Goal: Information Seeking & Learning: Learn about a topic

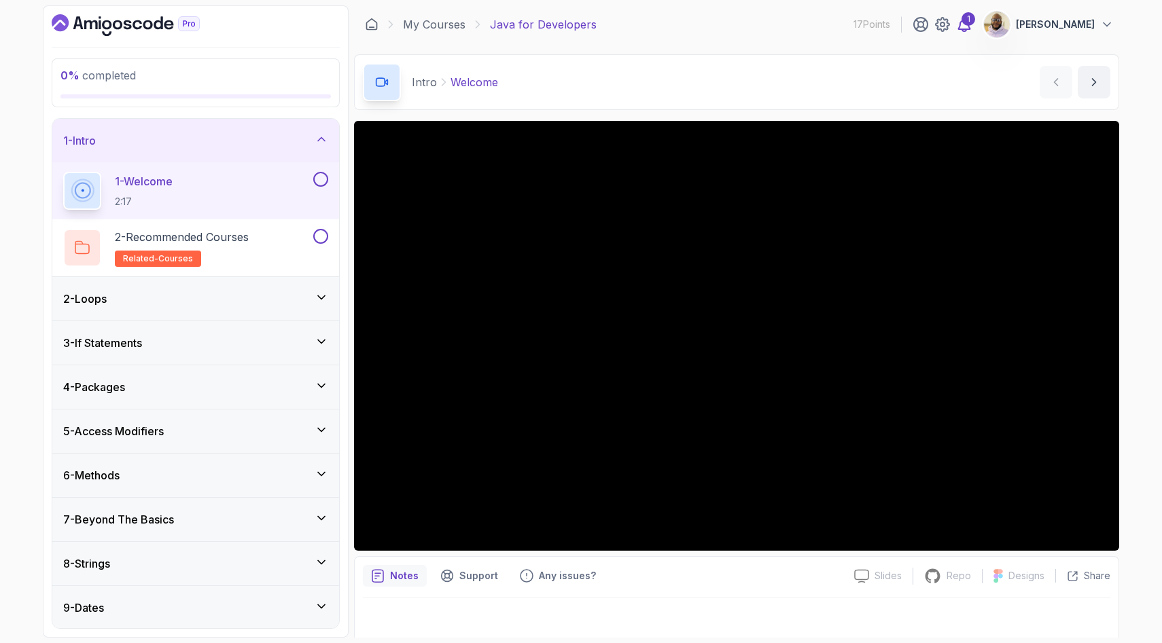
click at [961, 24] on div "1" at bounding box center [968, 19] width 14 height 14
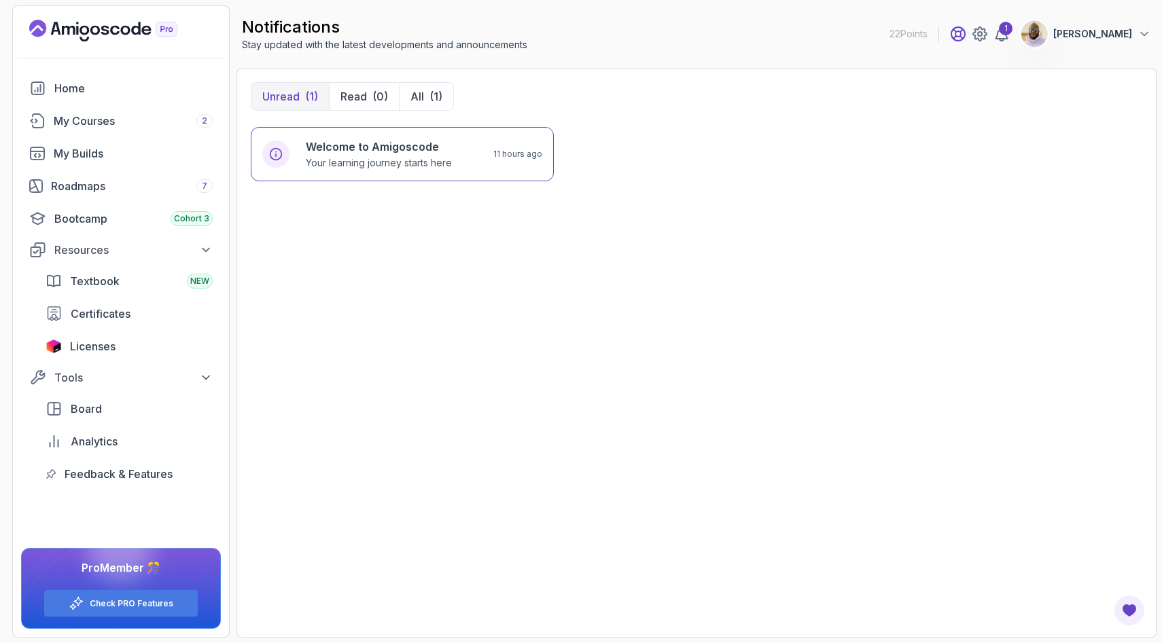
click at [951, 36] on icon at bounding box center [958, 34] width 14 height 14
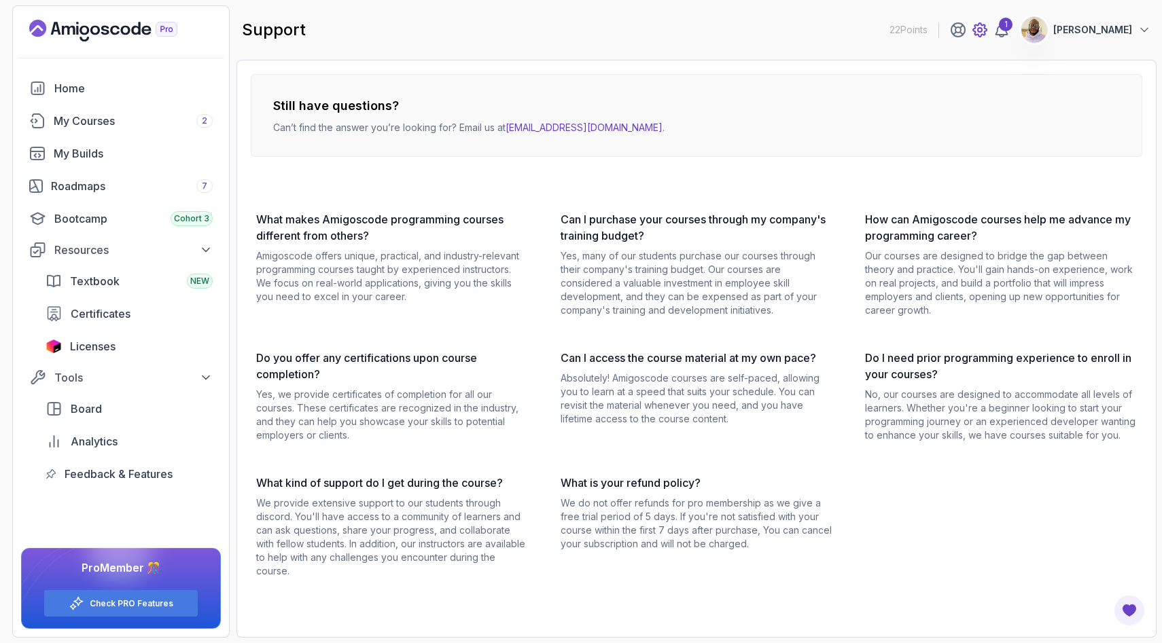
click at [972, 36] on icon at bounding box center [980, 30] width 16 height 16
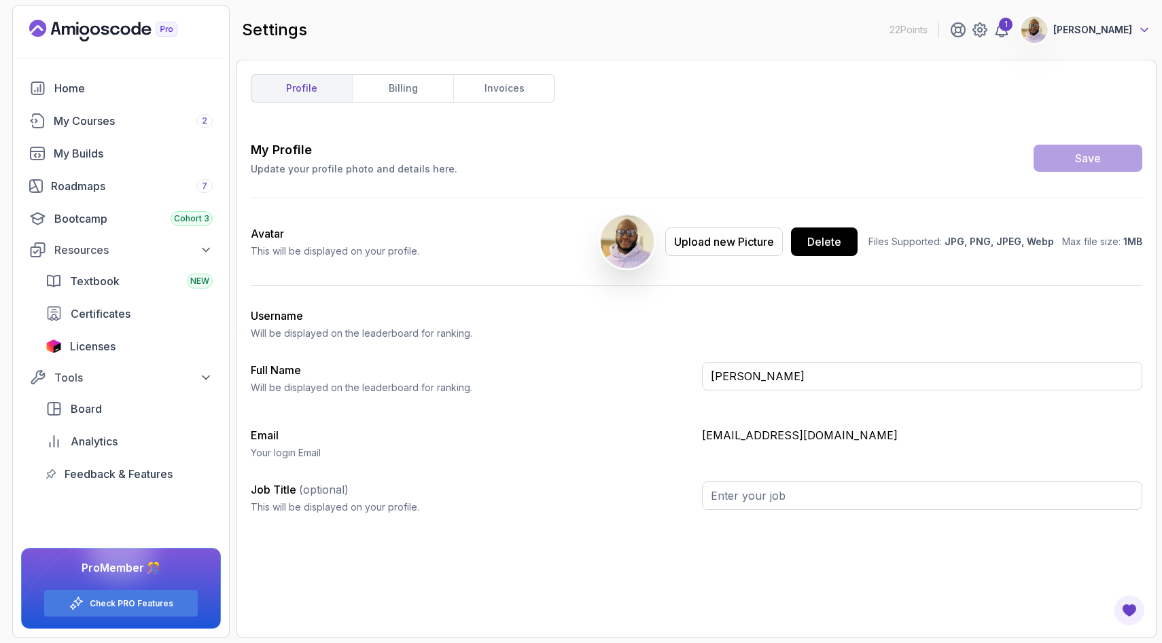
click at [1143, 27] on icon at bounding box center [1144, 30] width 14 height 14
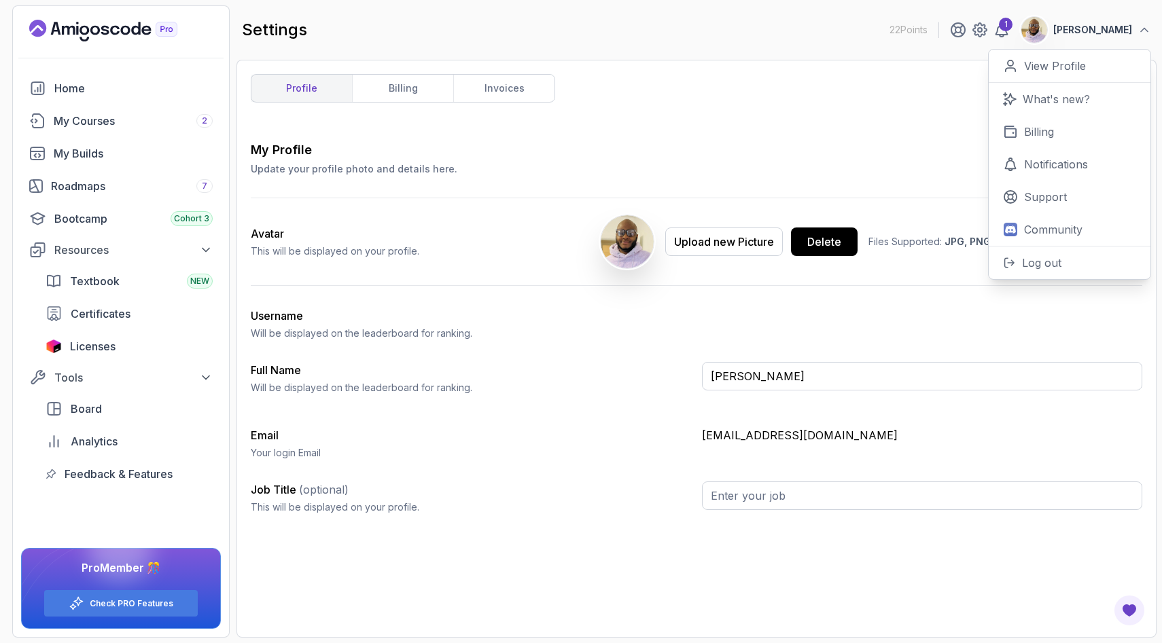
click at [798, 25] on div "settings 22 Points 1 [PERSON_NAME] 0 Points View Profile What's new? Billing No…" at bounding box center [696, 29] width 920 height 49
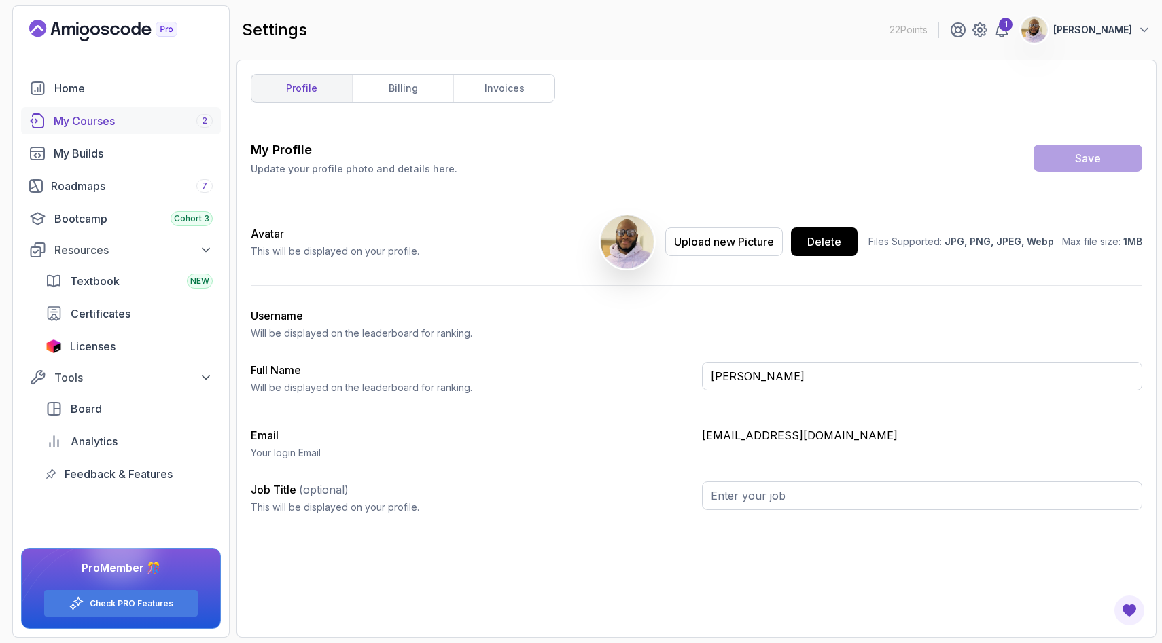
click at [135, 118] on div "My Courses 2" at bounding box center [133, 121] width 159 height 16
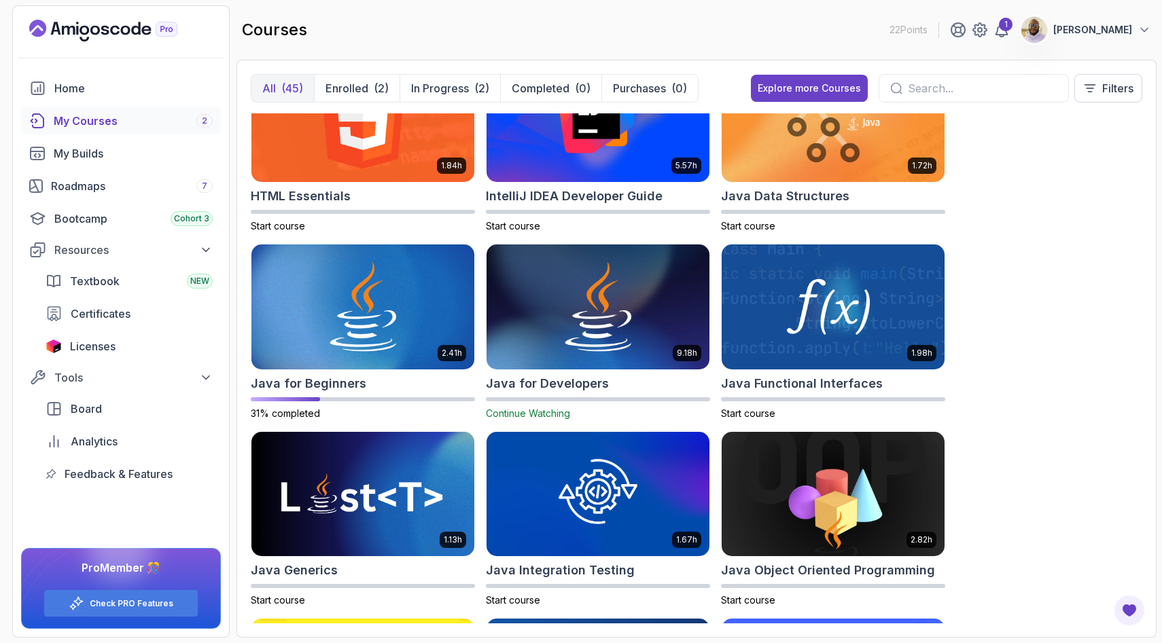
scroll to position [814, 0]
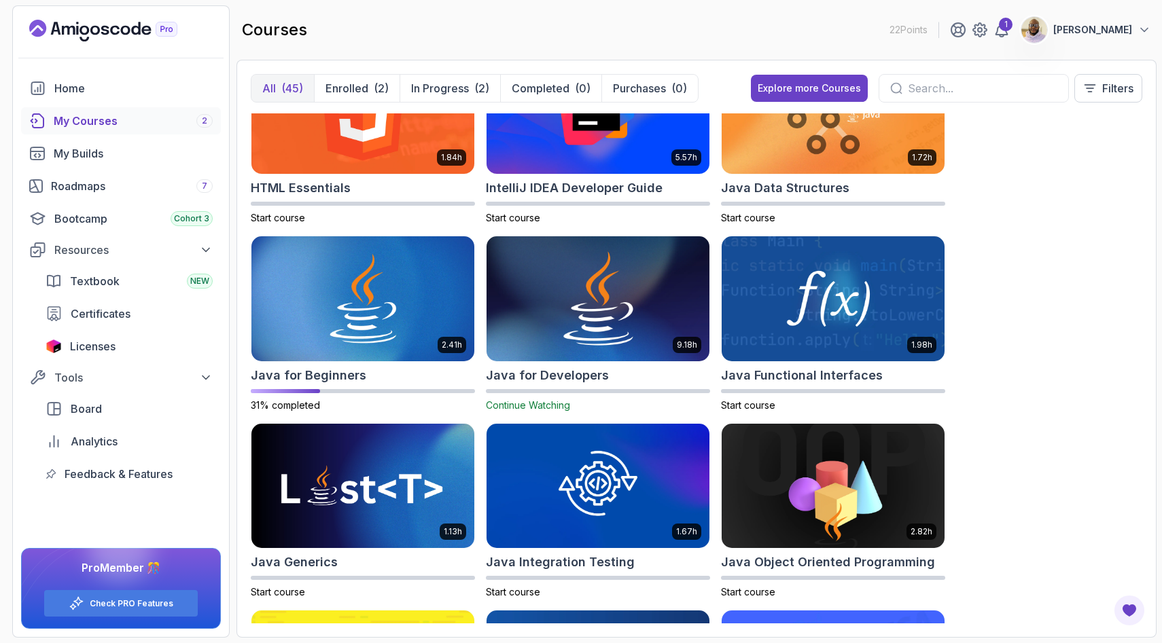
click at [589, 306] on img at bounding box center [598, 299] width 234 height 131
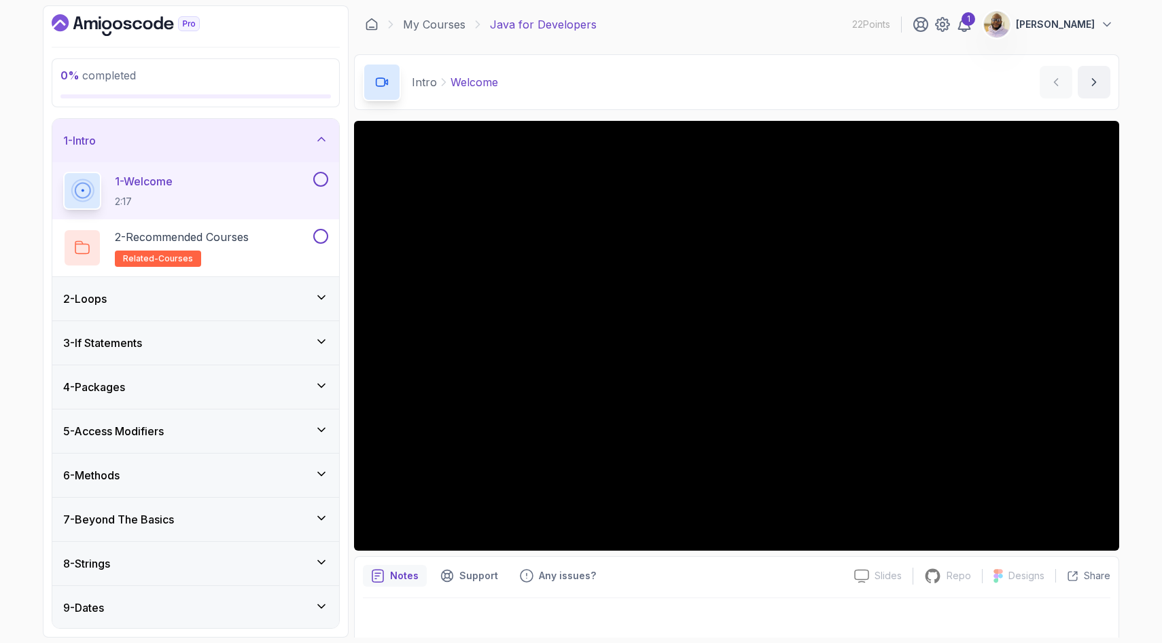
click at [880, 90] on div "Intro Welcome Welcome by [PERSON_NAME]" at bounding box center [736, 82] width 765 height 56
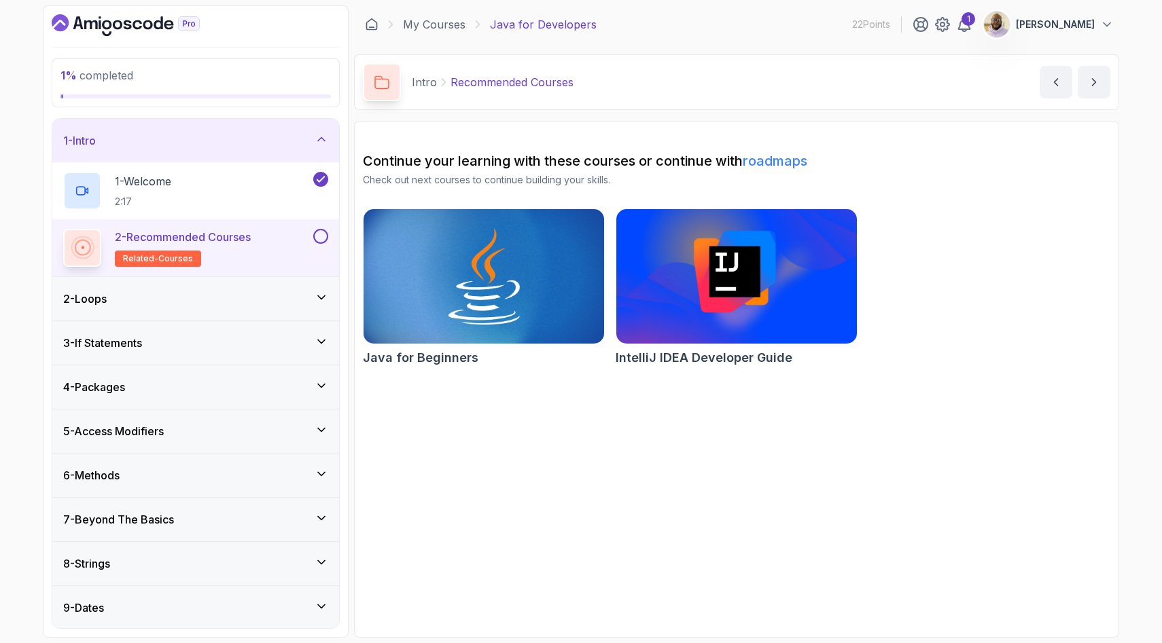
click at [226, 298] on div "2 - Loops" at bounding box center [195, 299] width 265 height 16
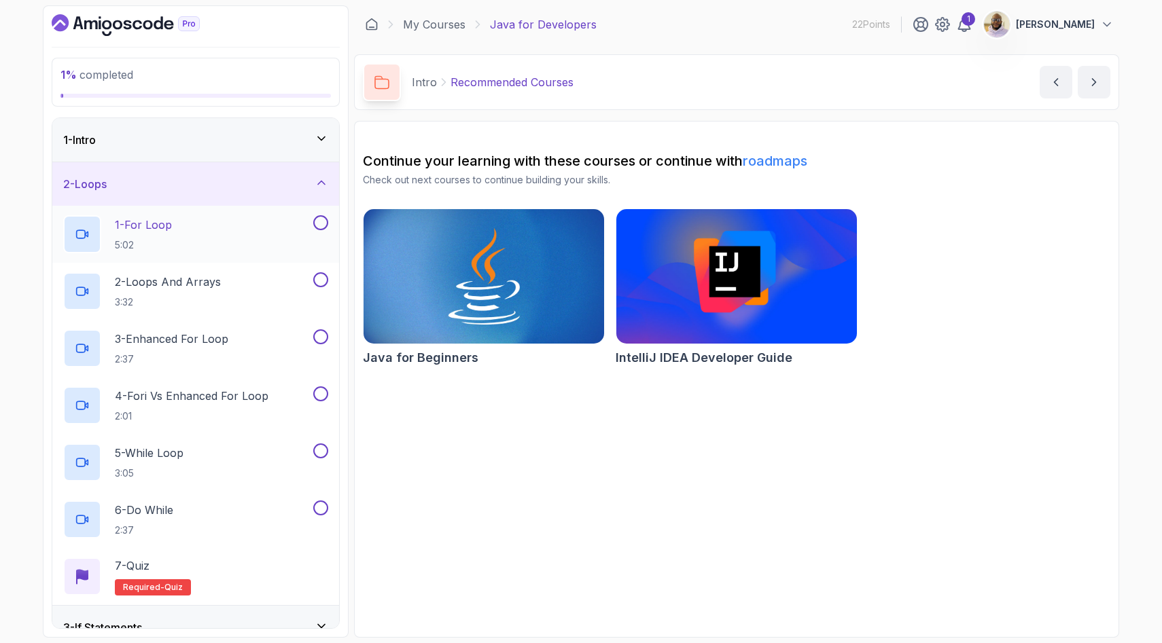
click at [179, 229] on div "1 - For Loop 5:02" at bounding box center [186, 234] width 247 height 38
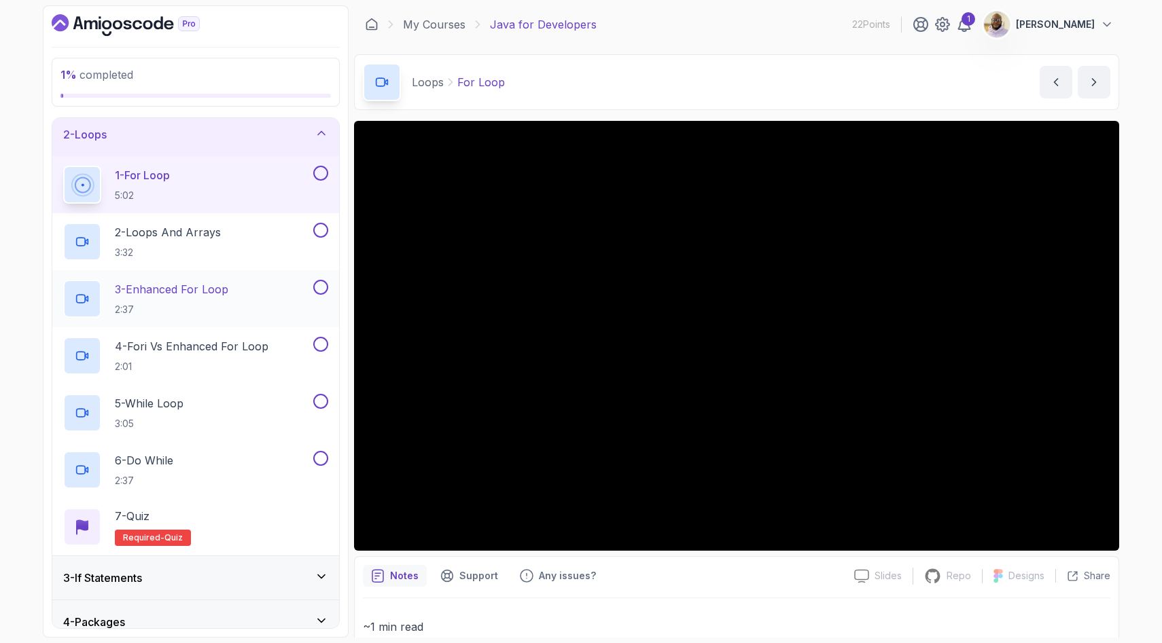
scroll to position [53, 0]
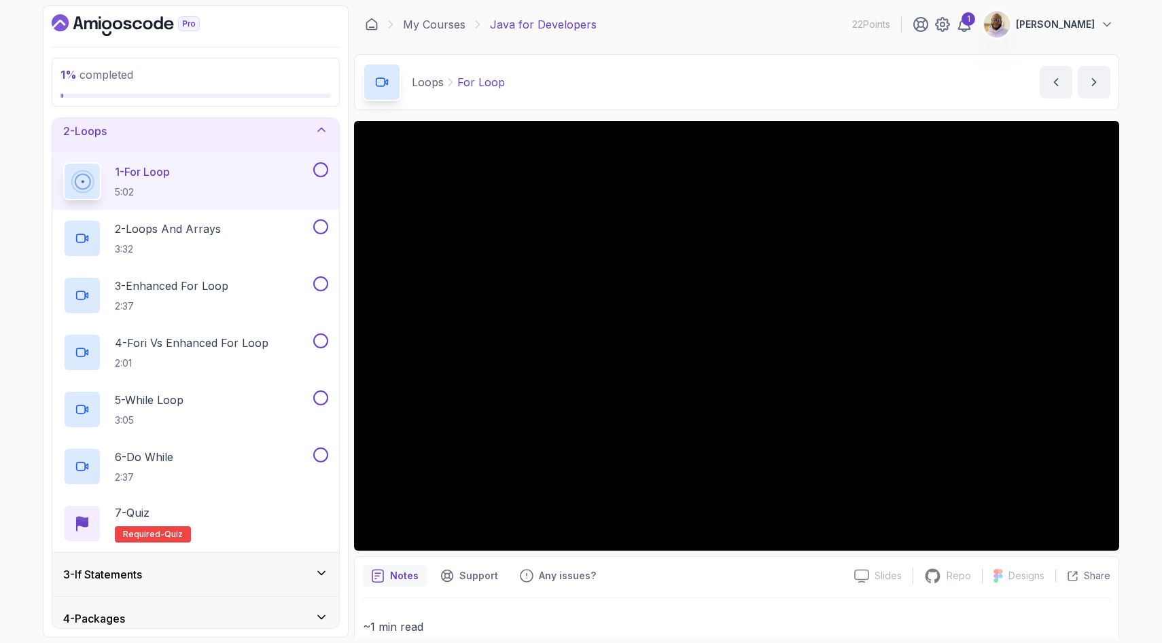
click at [319, 168] on button at bounding box center [320, 169] width 15 height 15
click at [258, 232] on div "2 - Loops And Arrays 3:32" at bounding box center [186, 238] width 247 height 38
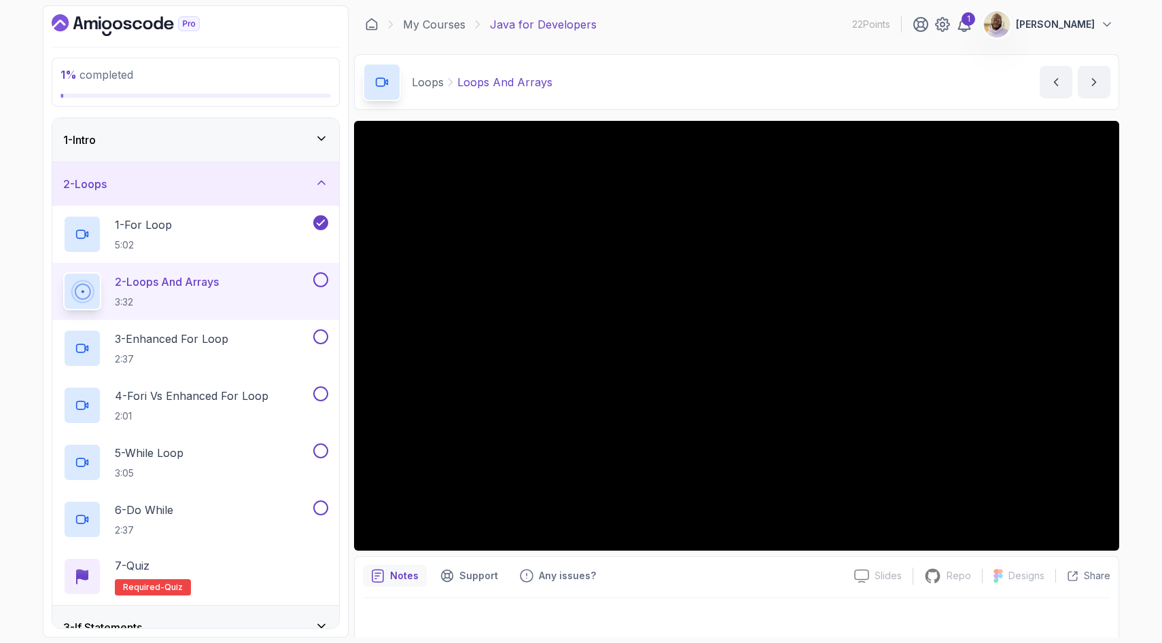
click at [321, 279] on button at bounding box center [320, 279] width 15 height 15
click at [251, 340] on div "3 - Enhanced For Loop 2:37" at bounding box center [186, 349] width 247 height 38
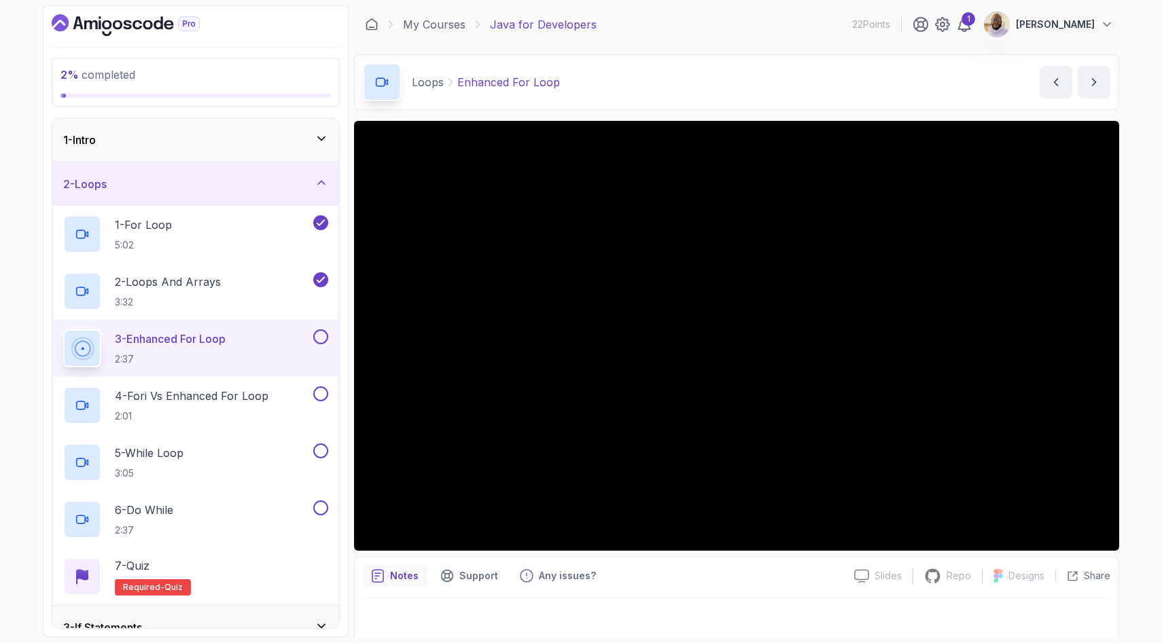
click at [321, 334] on button at bounding box center [320, 337] width 15 height 15
click at [253, 400] on p "4 - Fori vs Enhanced For Loop" at bounding box center [192, 396] width 154 height 16
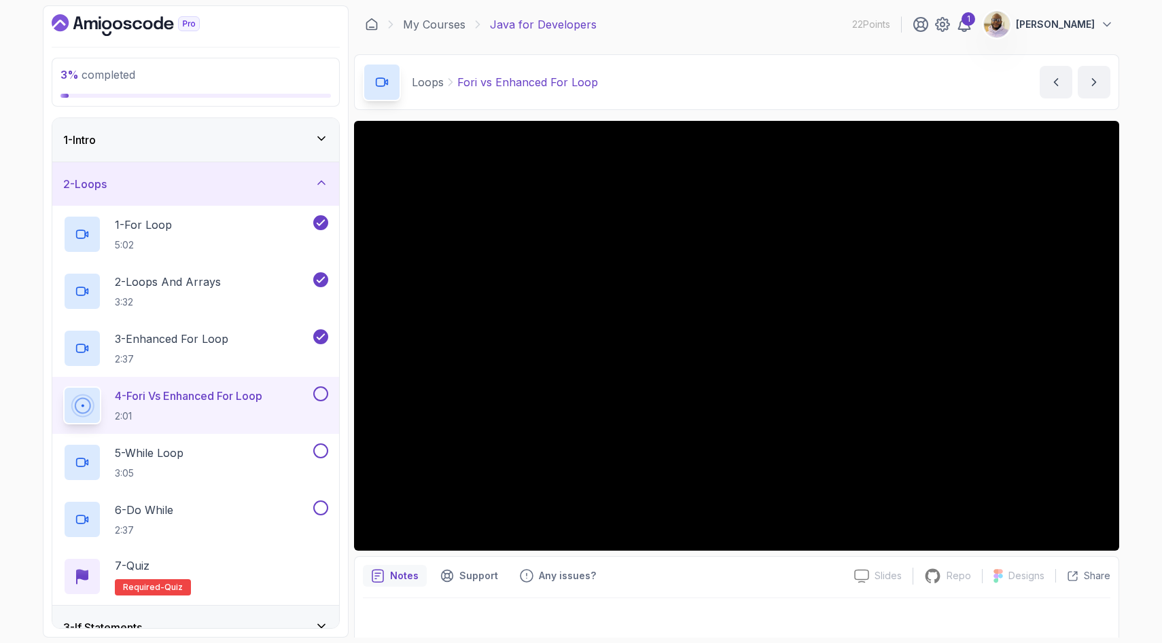
click at [321, 391] on button at bounding box center [320, 394] width 15 height 15
click at [250, 458] on div "5 - While Loop 3:05" at bounding box center [186, 463] width 247 height 38
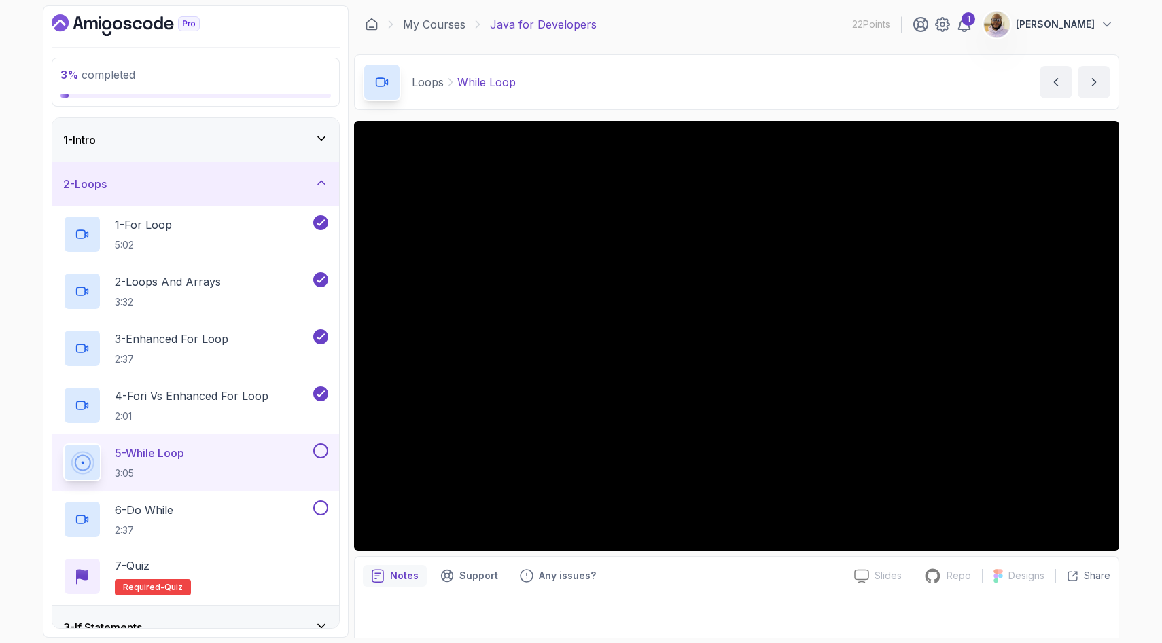
click at [322, 453] on button at bounding box center [320, 451] width 15 height 15
click at [277, 511] on div "6 - Do While 2:37" at bounding box center [186, 520] width 247 height 38
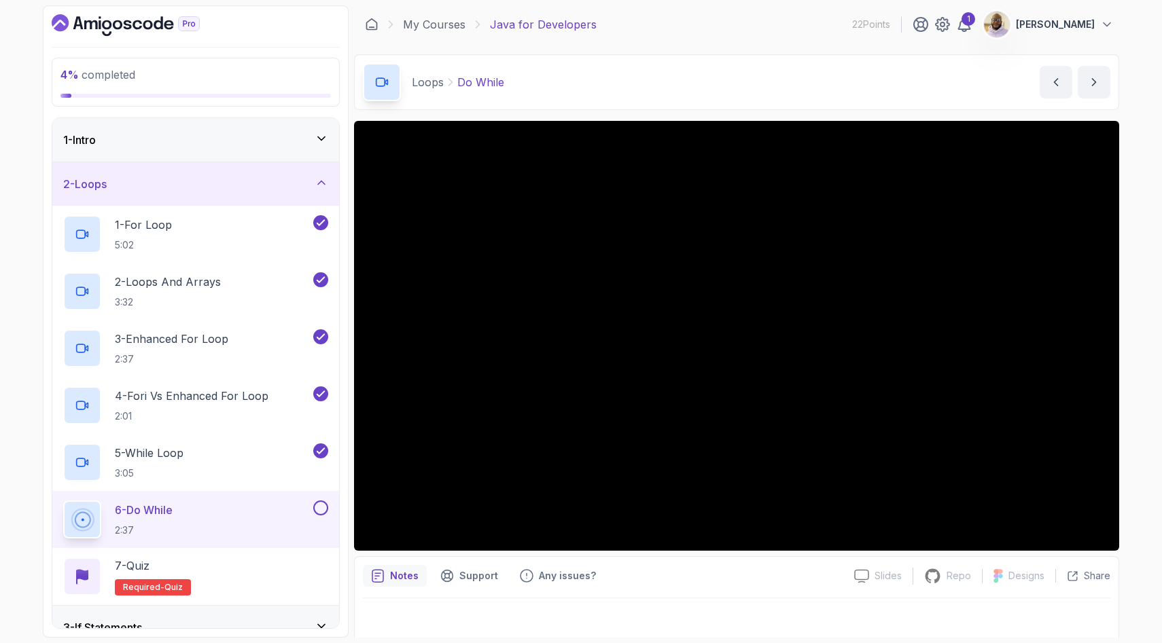
click at [321, 512] on button at bounding box center [320, 508] width 15 height 15
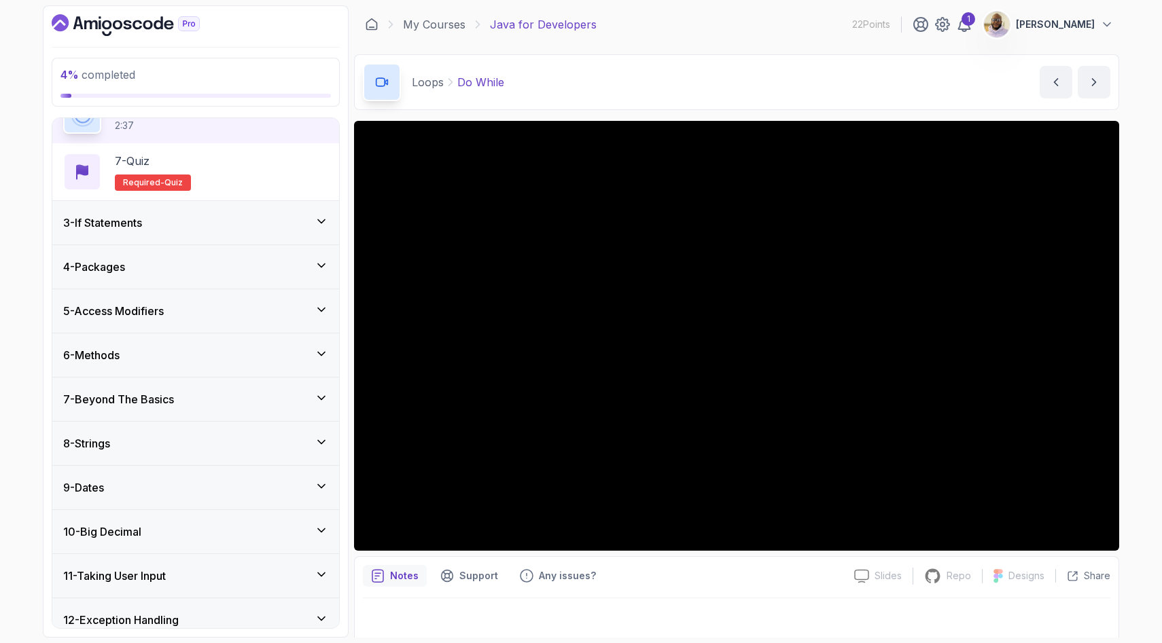
click at [213, 261] on div "4 - Packages" at bounding box center [195, 267] width 265 height 16
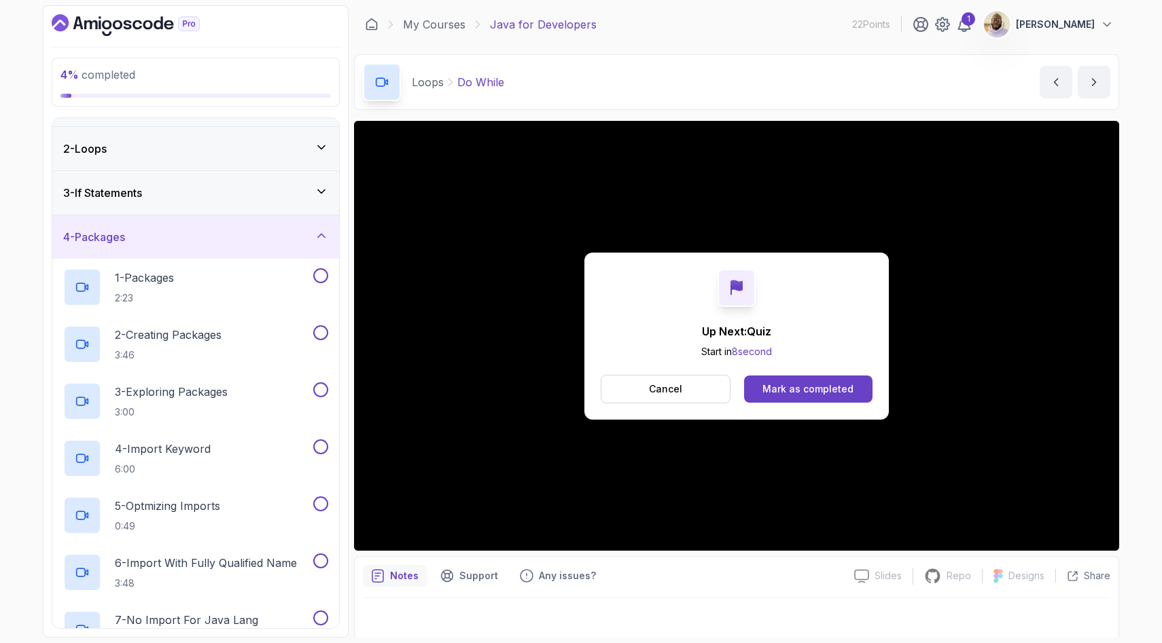
scroll to position [25, 0]
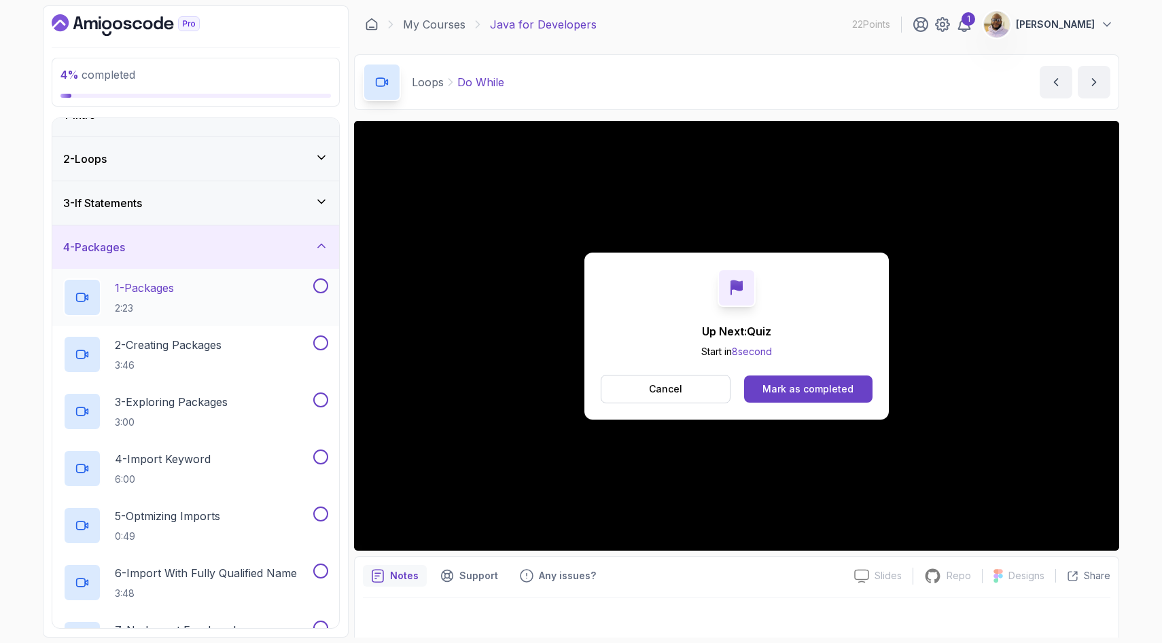
click at [174, 300] on h2 "1 - Packages 2:23" at bounding box center [144, 297] width 59 height 35
